Goal: Navigation & Orientation: Understand site structure

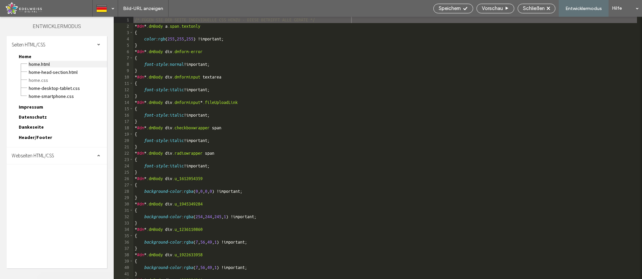
click at [49, 64] on span "Home.html" at bounding box center [67, 64] width 79 height 7
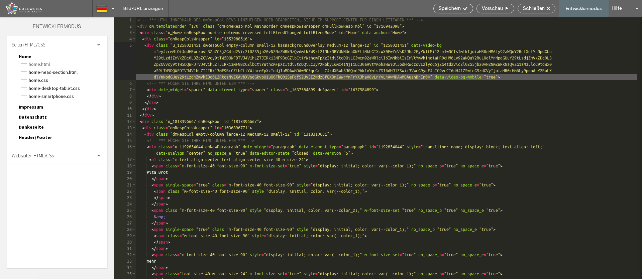
click at [299, 79] on div "<!-- *** HTML INNERHALB DES dmRespCol DIVS HINZUFÜGEN ODER BEARBEITEN, SIEHE IM…" at bounding box center [386, 154] width 501 height 275
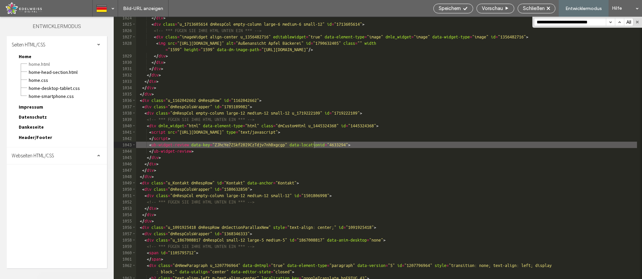
scroll to position [8633, 0]
click at [64, 160] on div "Webseiten HTML/CSS" at bounding box center [57, 155] width 100 height 17
click at [59, 177] on span "body-end.html" at bounding box center [69, 177] width 76 height 7
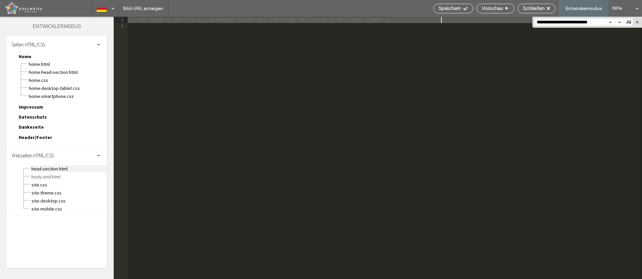
click at [60, 171] on span "head-section.html" at bounding box center [69, 168] width 76 height 7
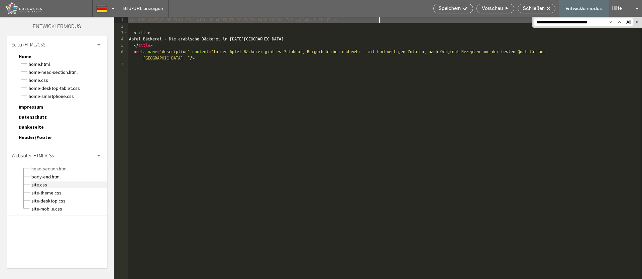
click at [54, 185] on span "site.css" at bounding box center [69, 185] width 76 height 7
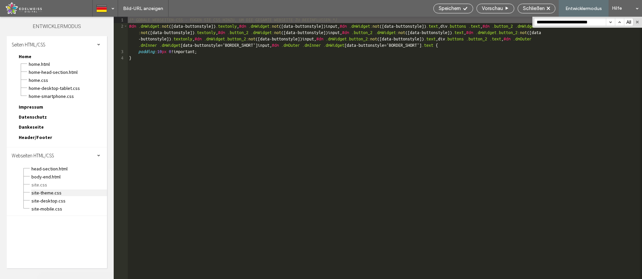
click at [53, 193] on span "site-theme.css" at bounding box center [69, 193] width 76 height 7
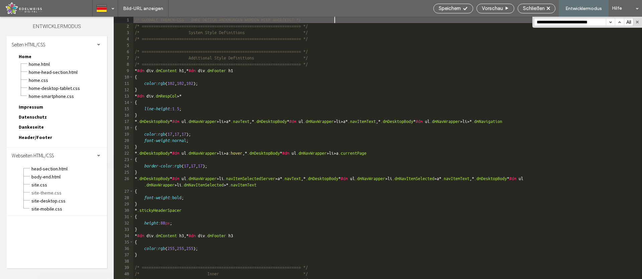
click at [46, 139] on span "Header/Footer" at bounding box center [35, 137] width 33 height 6
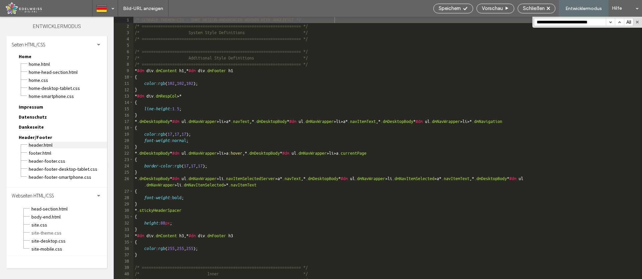
click at [46, 146] on span "header.html" at bounding box center [67, 145] width 79 height 7
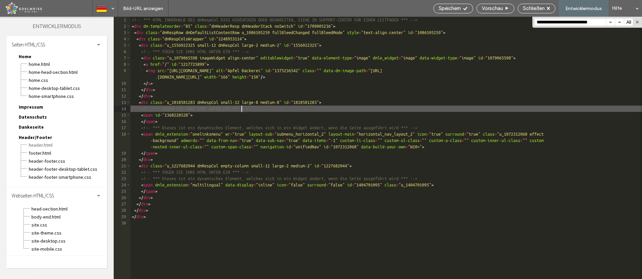
click at [242, 106] on div "<!-- *** HTML INNERHALB DES dmRespCol DIVS HINZUFÜGEN ODER BEARBEITEN, SIEHE IM…" at bounding box center [385, 154] width 511 height 275
click at [52, 155] on span "footer.html" at bounding box center [67, 153] width 79 height 7
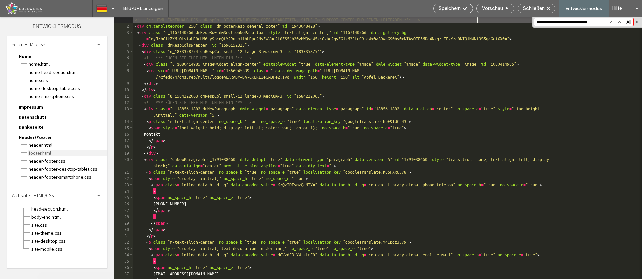
click at [46, 154] on span "footer.html" at bounding box center [67, 153] width 79 height 7
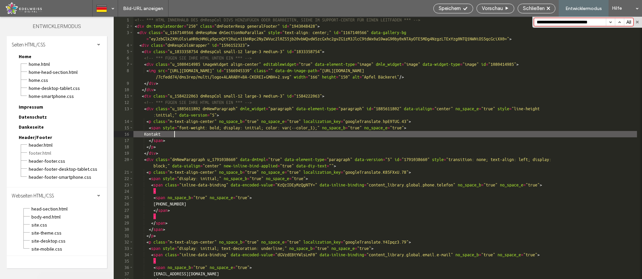
click at [248, 131] on div "<!-- *** HTML INNERHALB DES dmRespCol DIVS HINZUFÜGEN ODER BEARBEITEN, SIEHE IM…" at bounding box center [384, 154] width 503 height 275
click at [30, 126] on span "Dankeseite" at bounding box center [31, 127] width 25 height 6
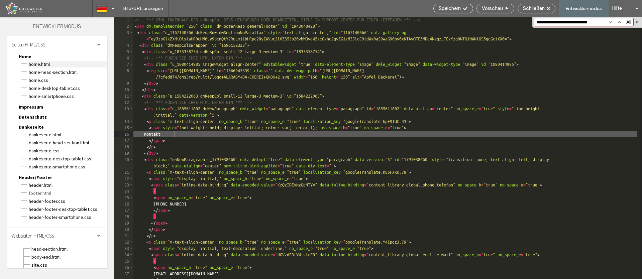
click at [43, 64] on span "Home.html" at bounding box center [67, 64] width 79 height 7
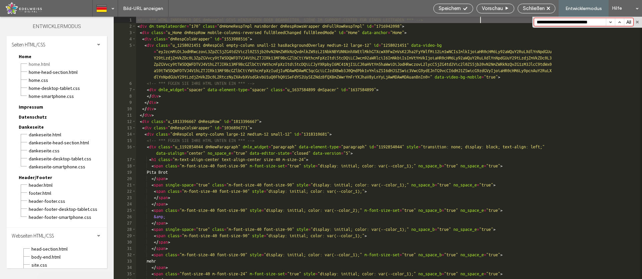
click at [233, 102] on div "<!-- *** HTML INNERHALB DES dmRespCol DIVS HINZUFÜGEN ODER BEARBEITEN, SIEHE IM…" at bounding box center [386, 154] width 501 height 275
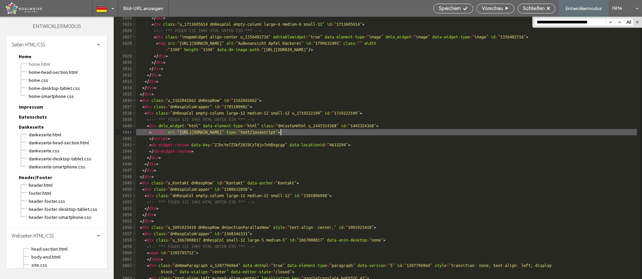
drag, startPoint x: 188, startPoint y: 132, endPoint x: 279, endPoint y: 133, distance: 91.3
click at [279, 133] on div "</ div > < div class = "u_1713605614 dmRespCol empty-column large-6 medium-6 sm…" at bounding box center [386, 152] width 501 height 275
click at [404, 133] on div "</ div > < div class = "u_1713605614 dmRespCol empty-column large-6 medium-6 sm…" at bounding box center [386, 152] width 501 height 275
click at [164, 134] on div "</ div > < div class = "u_1713605614 dmRespCol empty-column large-6 medium-6 sm…" at bounding box center [386, 152] width 501 height 275
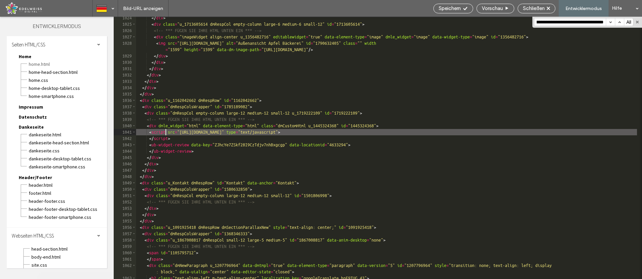
scroll to position [0, 0]
click at [169, 150] on div "</ div > < div class = "u_1713605614 dmRespCol empty-column large-6 medium-6 sm…" at bounding box center [386, 152] width 501 height 275
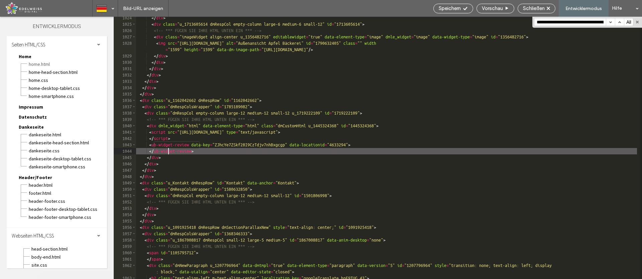
click at [248, 160] on div "</ div > < div class = "u_1713605614 dmRespCol empty-column large-6 medium-6 sm…" at bounding box center [386, 152] width 501 height 275
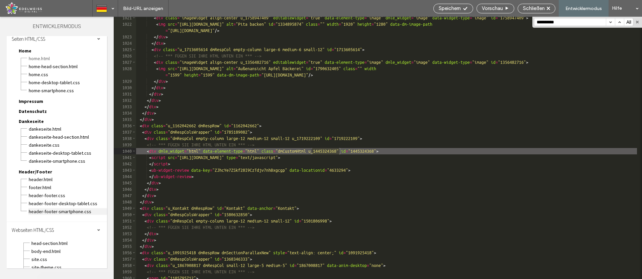
scroll to position [28, 0]
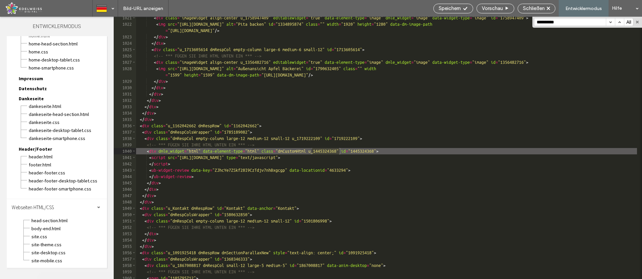
type input "**********"
click at [67, 224] on div "body-end.html" at bounding box center [69, 228] width 76 height 8
click at [67, 223] on span "head-section.html" at bounding box center [69, 220] width 76 height 7
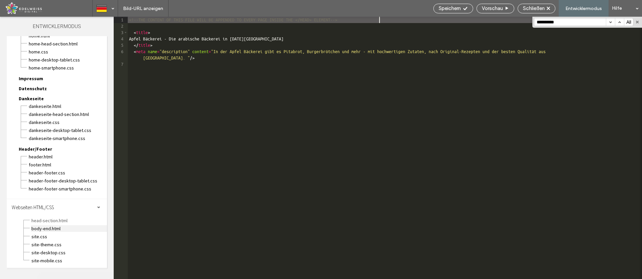
click at [59, 229] on span "body-end.html" at bounding box center [69, 228] width 76 height 7
